Goal: Use online tool/utility: Use online tool/utility

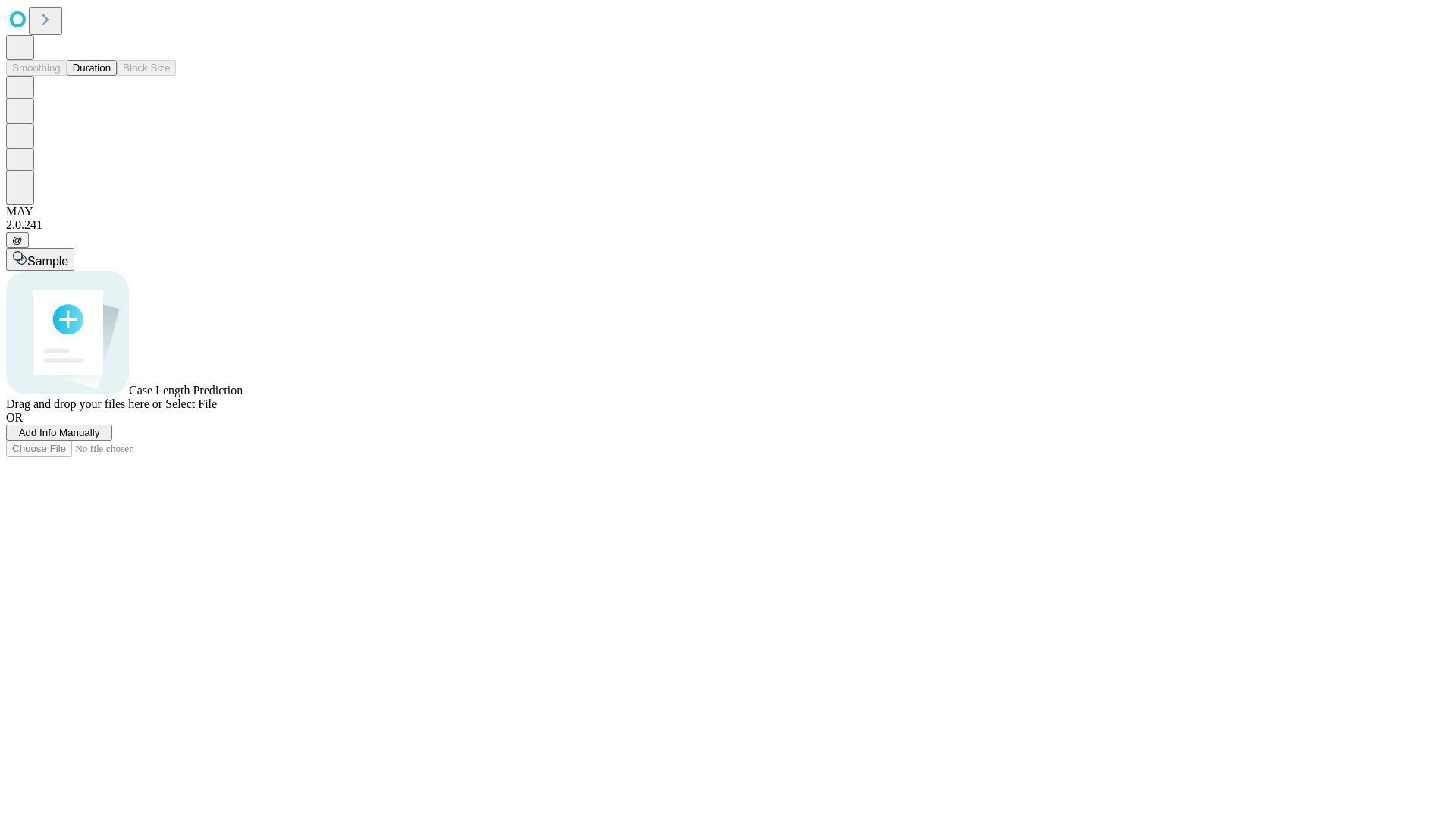
click at [100, 438] on span "Add Info Manually" at bounding box center [60, 432] width 82 height 11
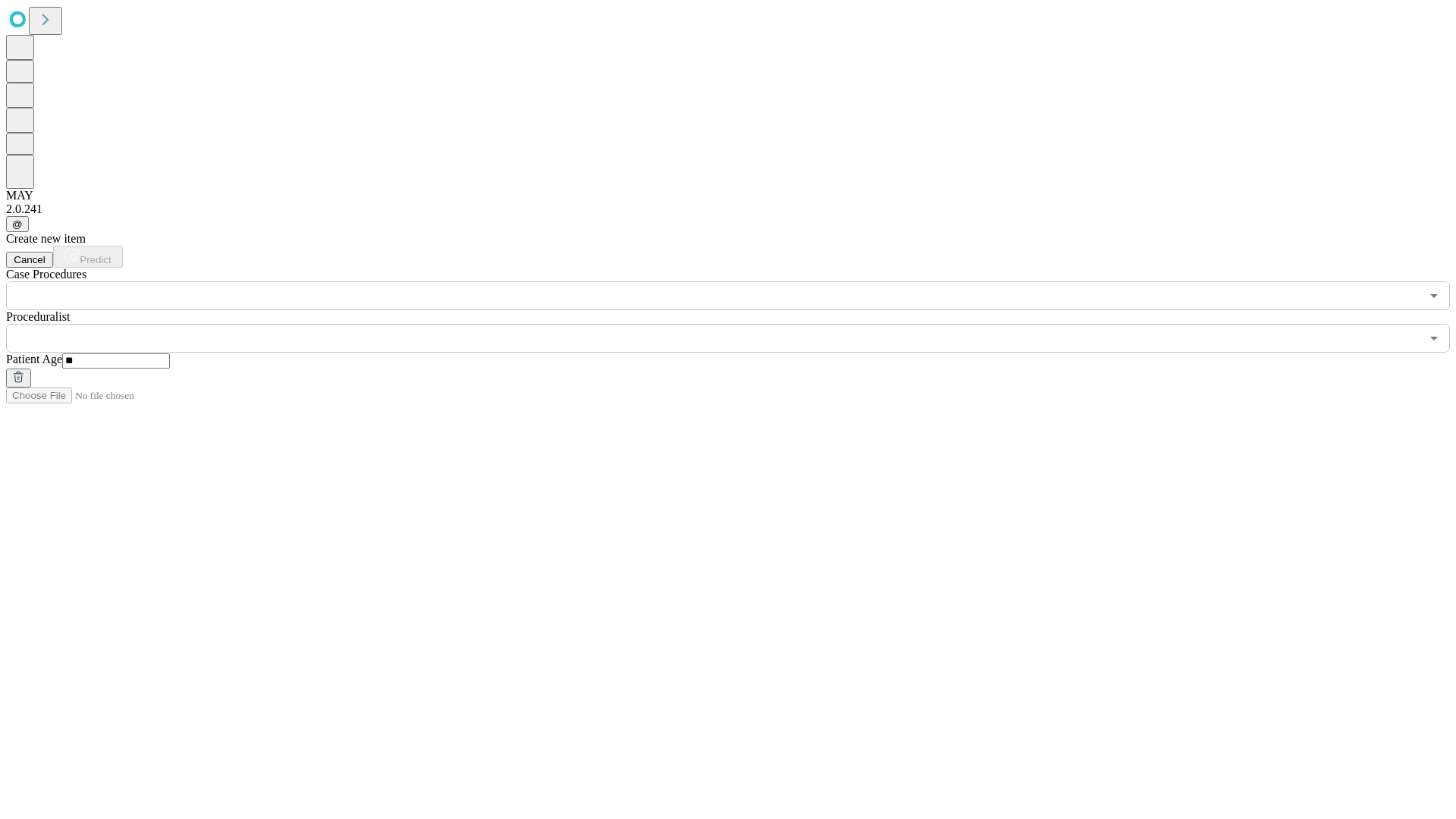
type input "**"
click at [739, 323] on input "text" at bounding box center [713, 337] width 1414 height 28
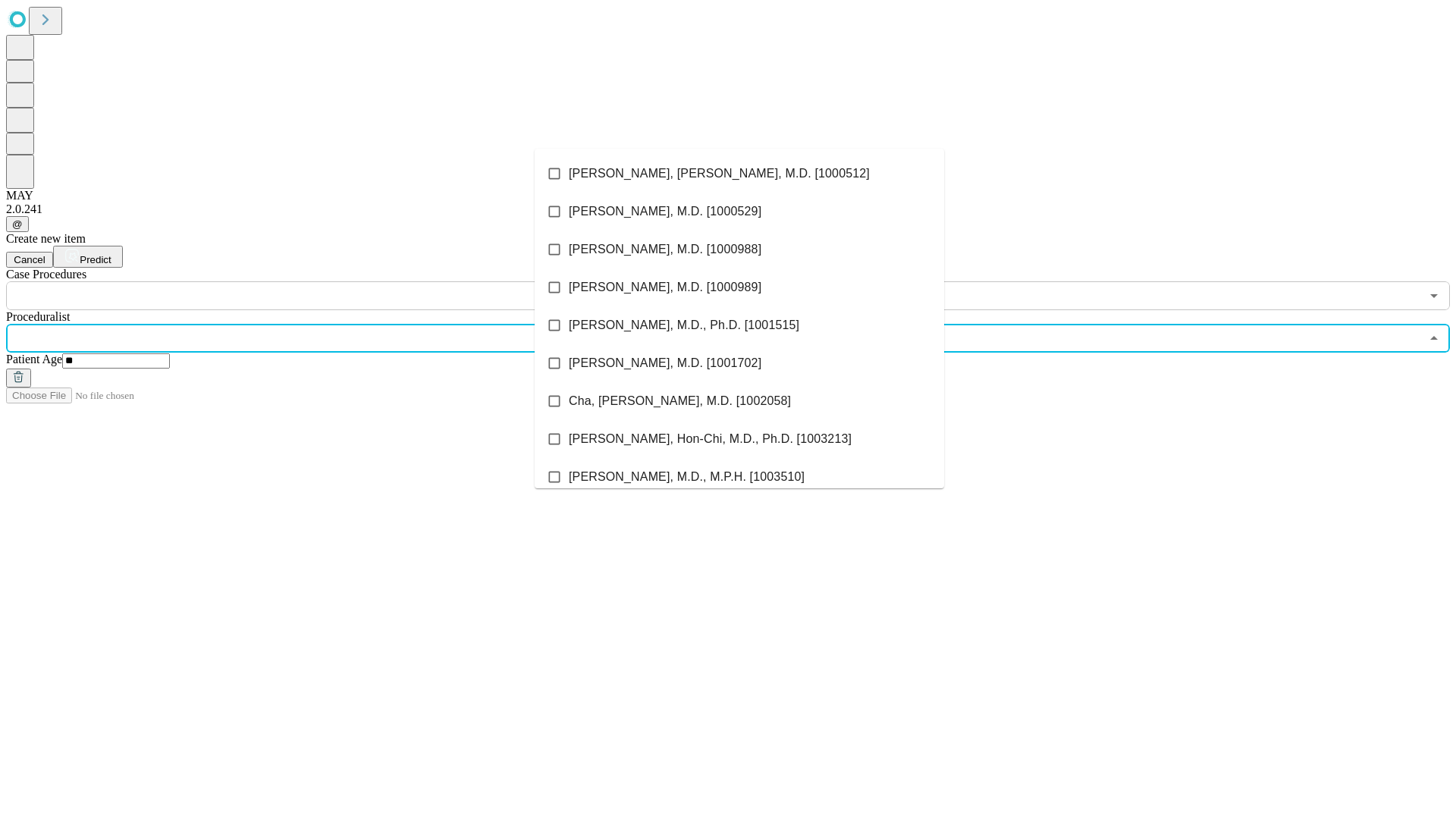
click at [739, 173] on li "[PERSON_NAME], [PERSON_NAME], M.D. [1000512]" at bounding box center [739, 173] width 410 height 38
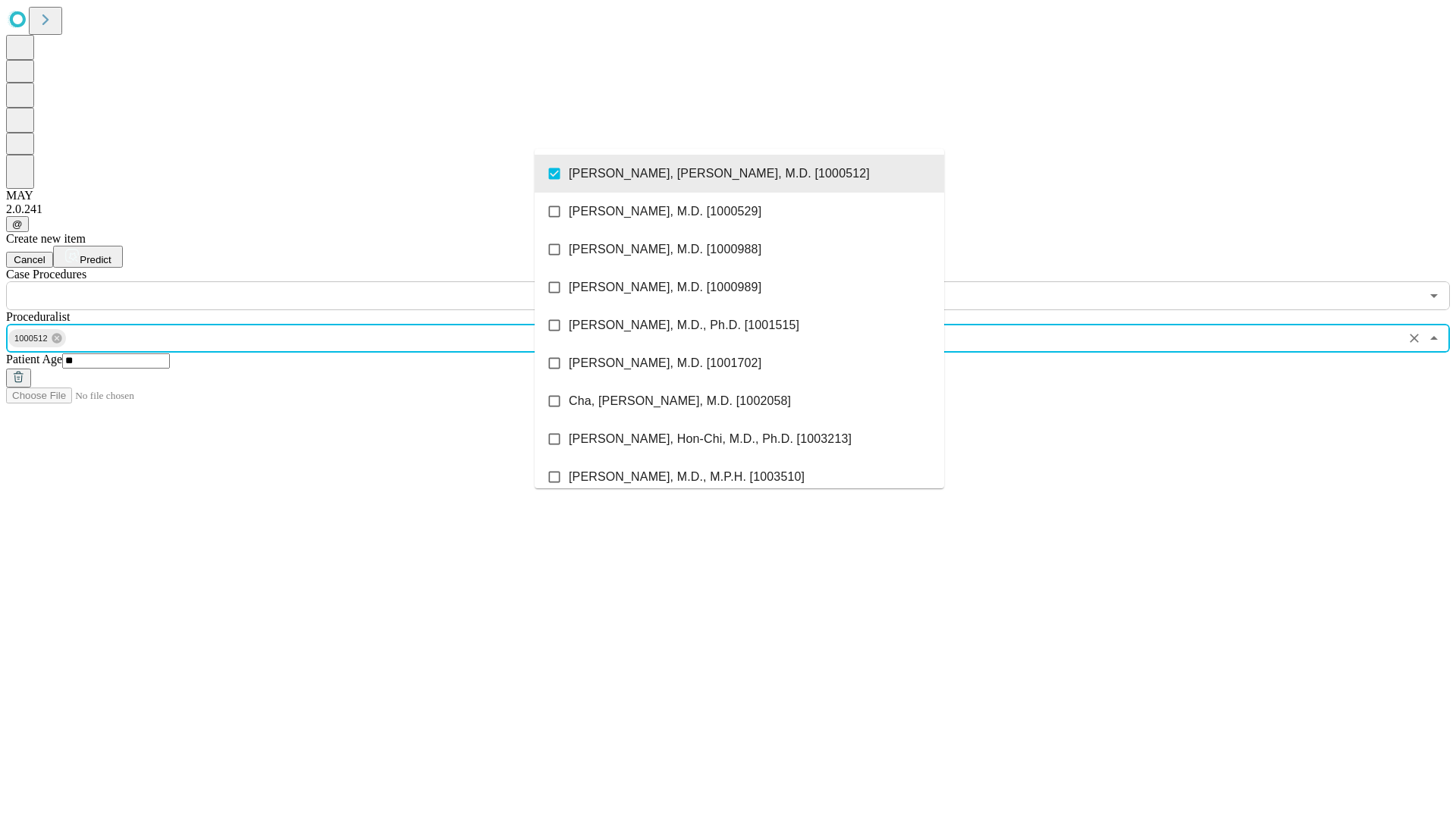
click at [319, 281] on input "text" at bounding box center [713, 295] width 1414 height 28
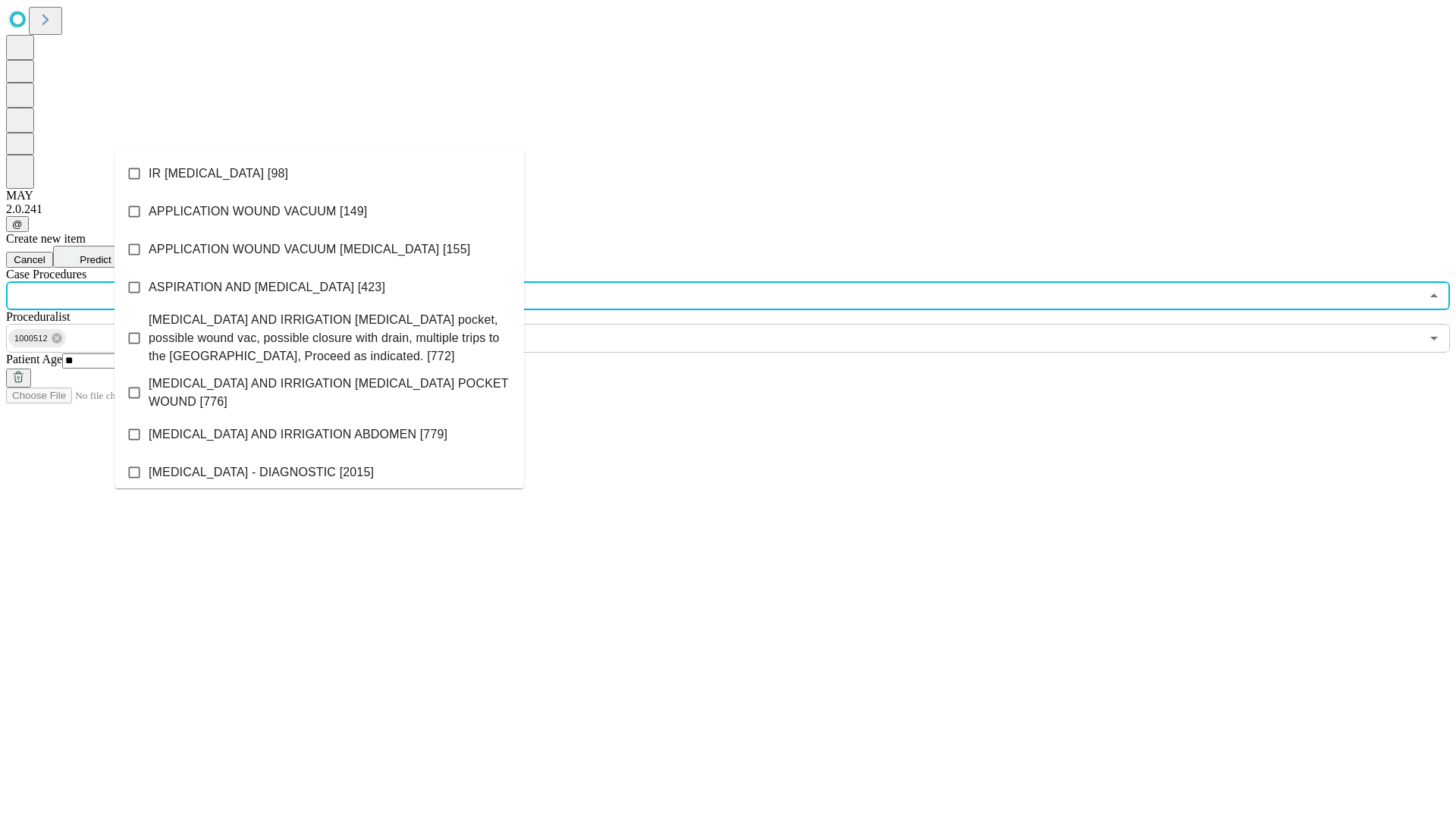
click at [319, 173] on li "IR [MEDICAL_DATA] [98]" at bounding box center [319, 173] width 410 height 38
click at [111, 254] on span "Predict" at bounding box center [95, 259] width 31 height 11
